Goal: Navigation & Orientation: Find specific page/section

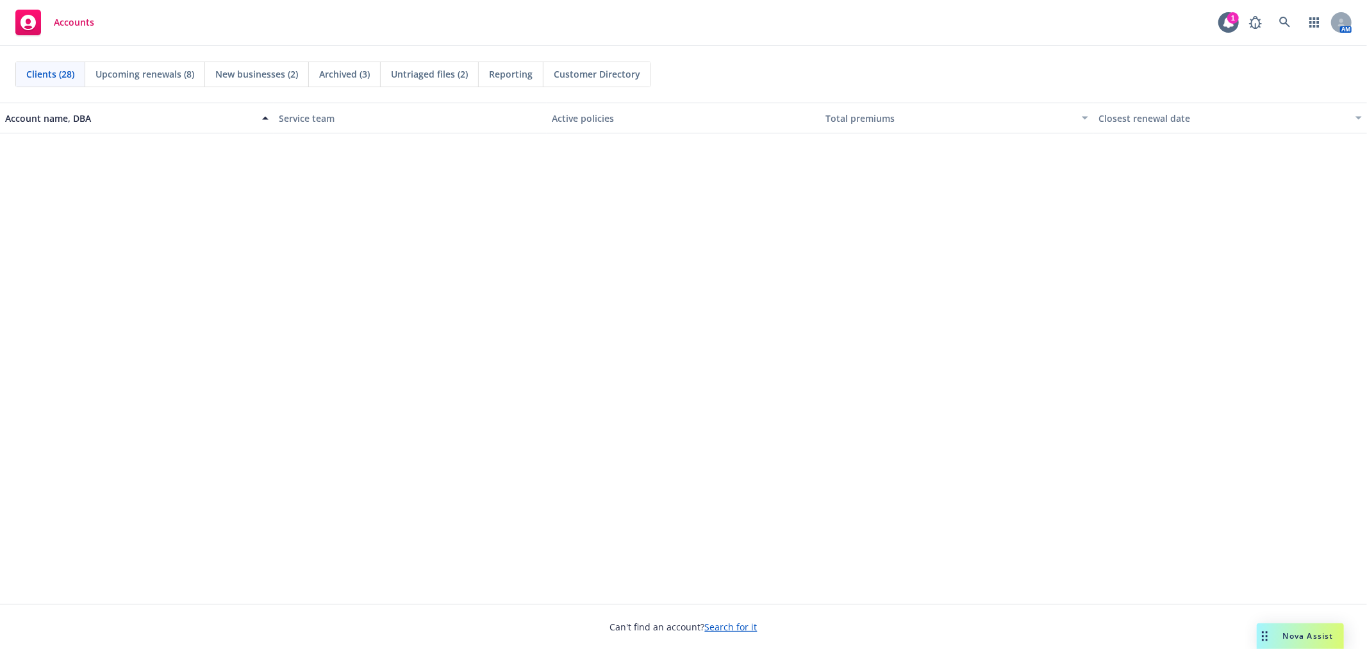
scroll to position [727, 0]
